Goal: Task Accomplishment & Management: Use online tool/utility

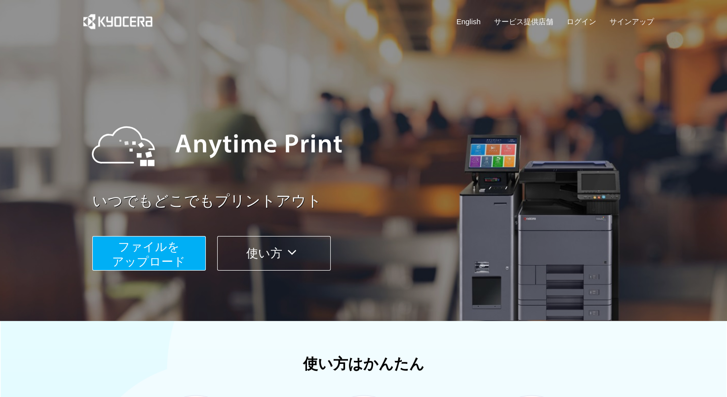
click at [155, 252] on span "ファイルを ​​アップロード" at bounding box center [149, 254] width 74 height 28
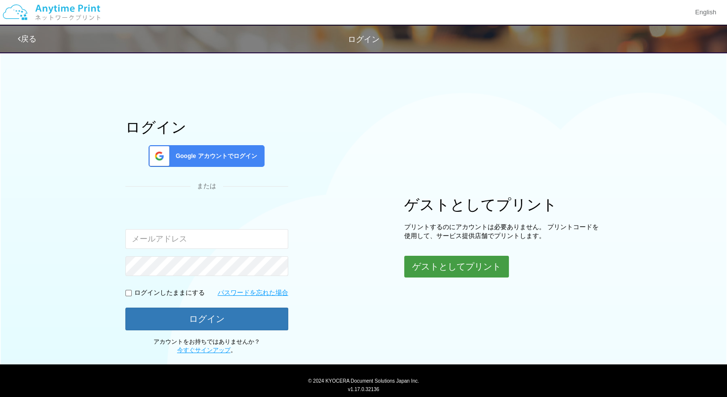
click at [484, 270] on button "ゲストとしてプリント" at bounding box center [456, 267] width 105 height 22
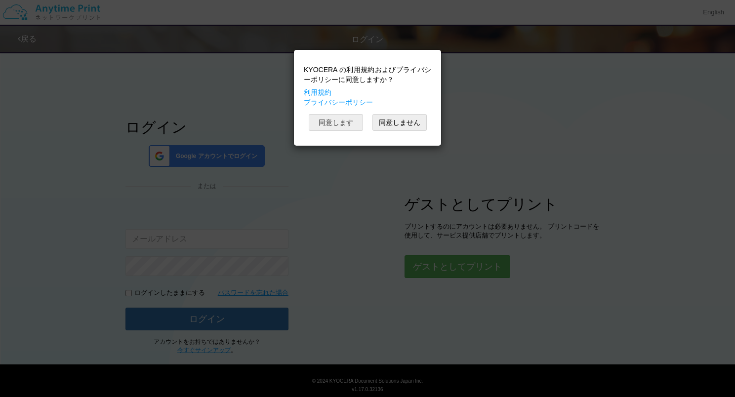
click at [335, 123] on button "同意します" at bounding box center [336, 122] width 54 height 17
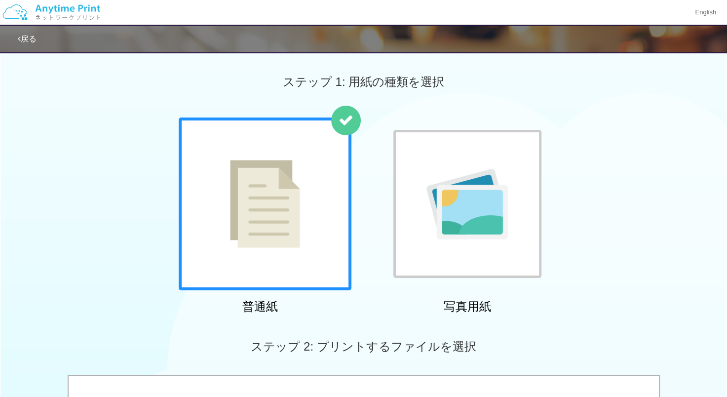
click at [289, 176] on img at bounding box center [265, 204] width 70 height 88
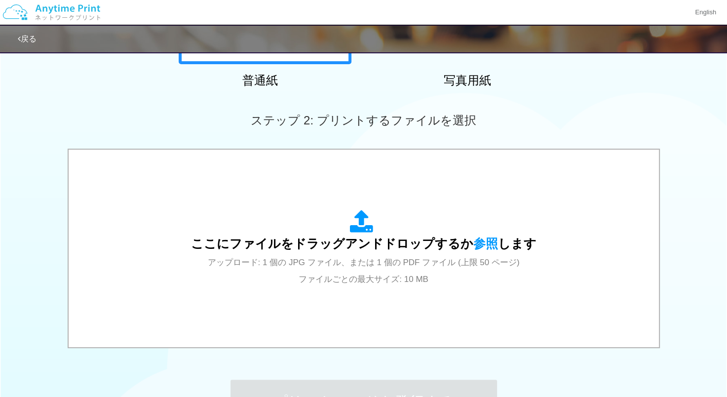
scroll to position [353, 0]
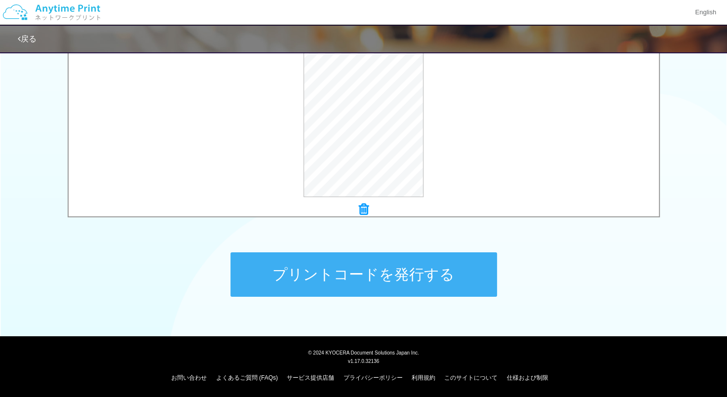
click at [371, 276] on button "プリントコードを発行する" at bounding box center [364, 274] width 267 height 44
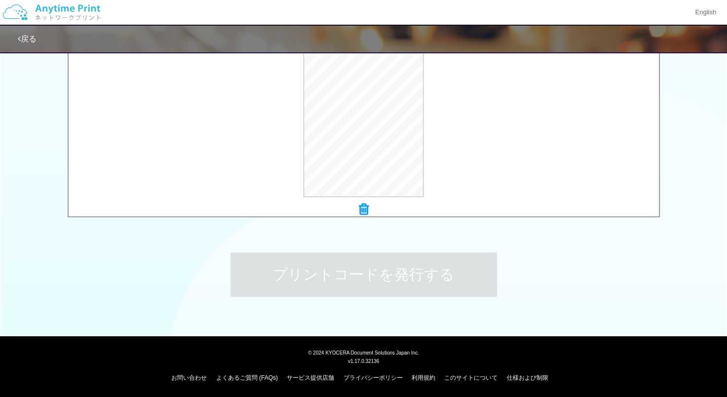
scroll to position [0, 0]
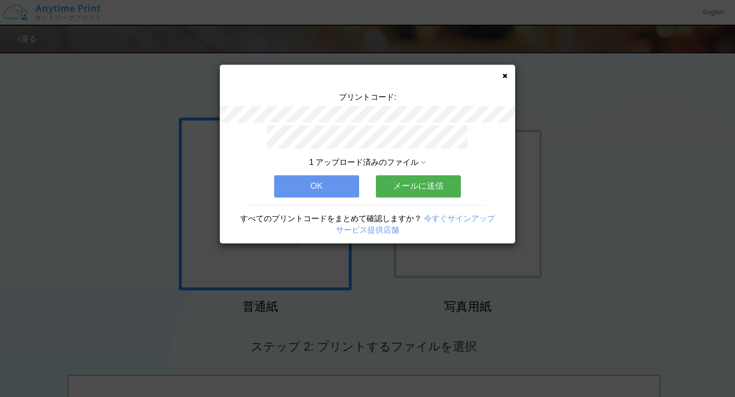
click at [434, 188] on button "メールに送信" at bounding box center [418, 186] width 85 height 22
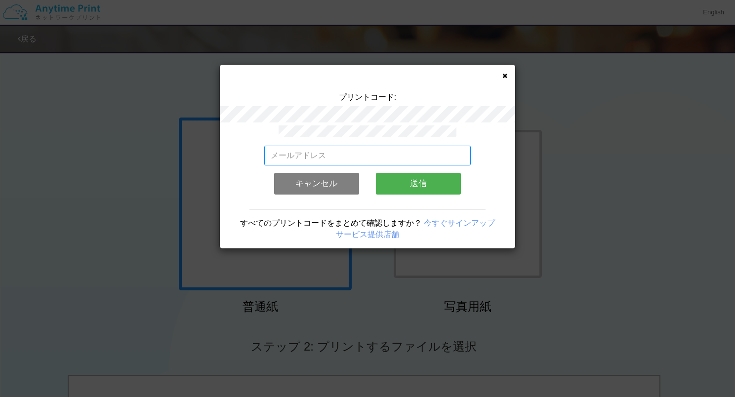
click at [325, 157] on input "email" at bounding box center [367, 156] width 207 height 20
type input "[EMAIL_ADDRESS][DOMAIN_NAME]"
click at [389, 183] on button "送信" at bounding box center [418, 184] width 85 height 22
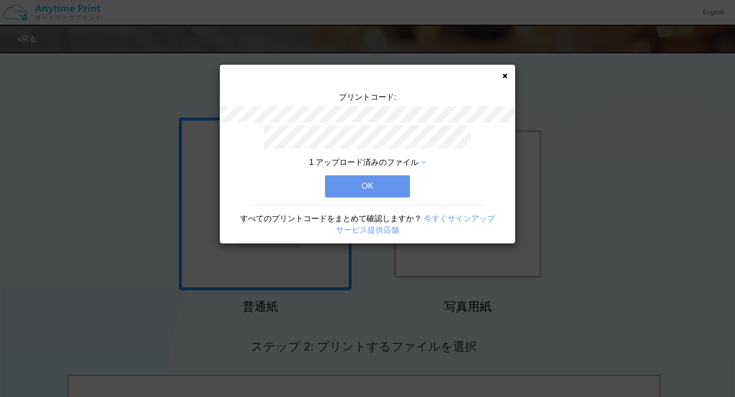
click at [389, 183] on button "OK" at bounding box center [367, 186] width 85 height 22
